Goal: Find specific page/section: Find specific page/section

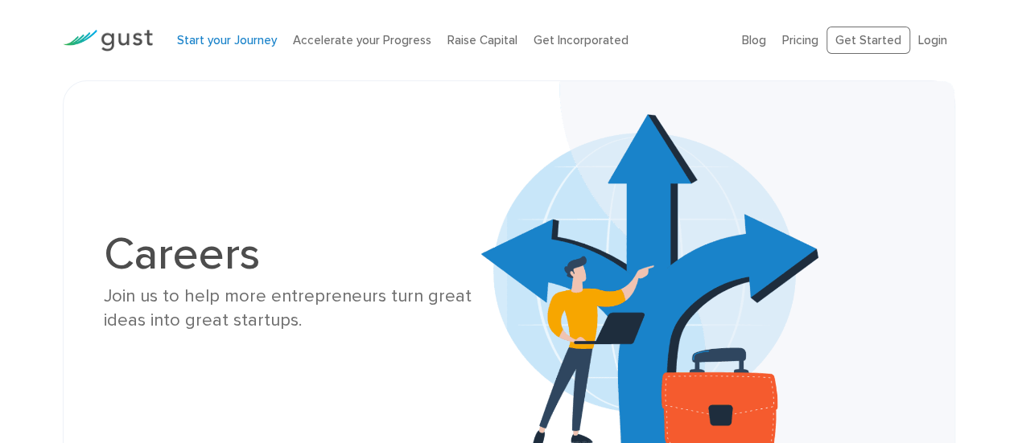
click at [212, 43] on link "Start your Journey" at bounding box center [227, 40] width 100 height 14
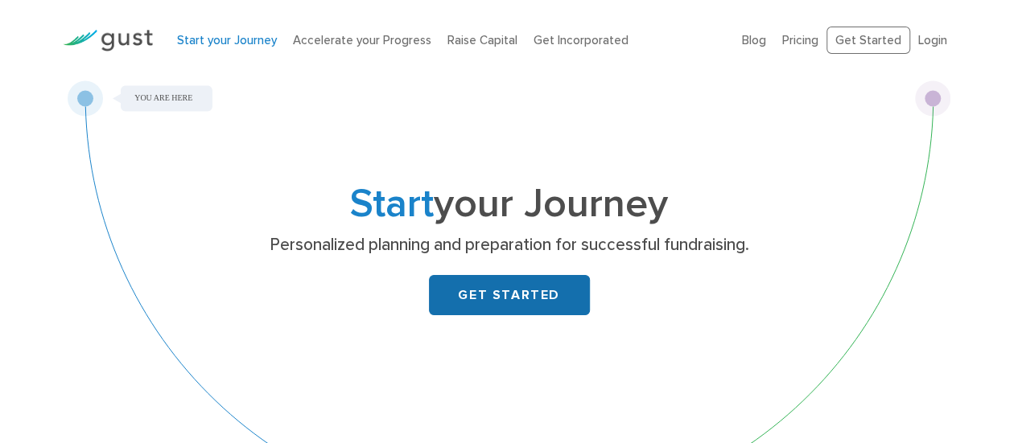
click at [549, 298] on link "GET STARTED" at bounding box center [509, 295] width 161 height 40
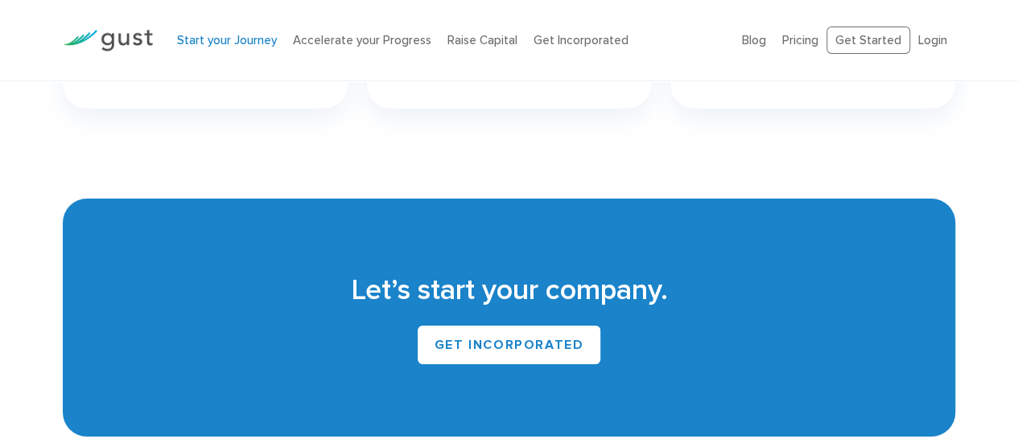
scroll to position [3084, 0]
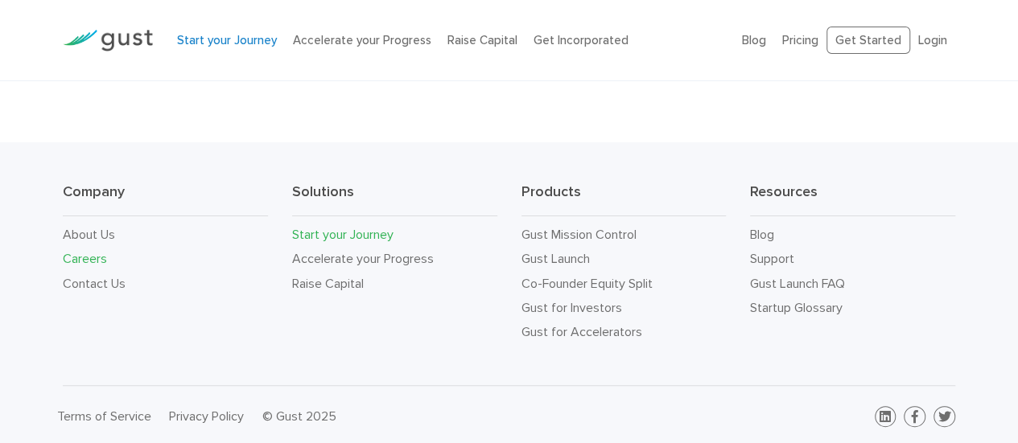
click at [88, 257] on link "Careers" at bounding box center [85, 258] width 44 height 15
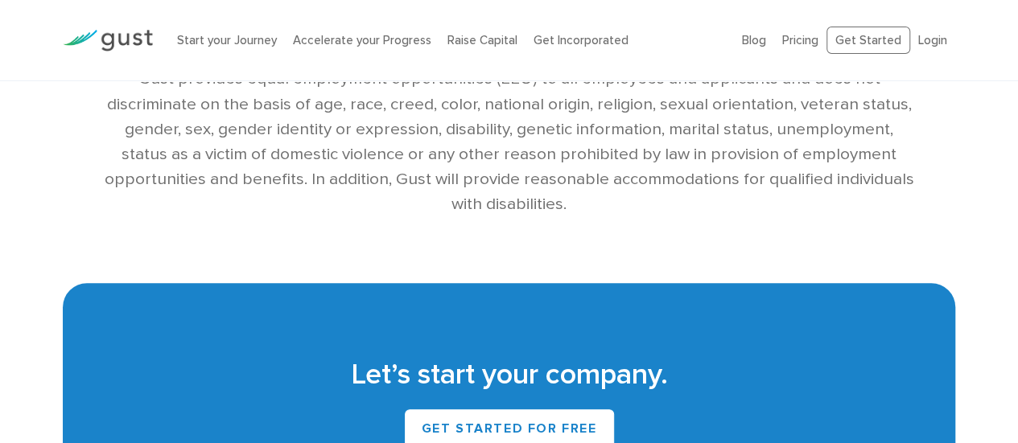
scroll to position [3485, 0]
